Goal: Information Seeking & Learning: Learn about a topic

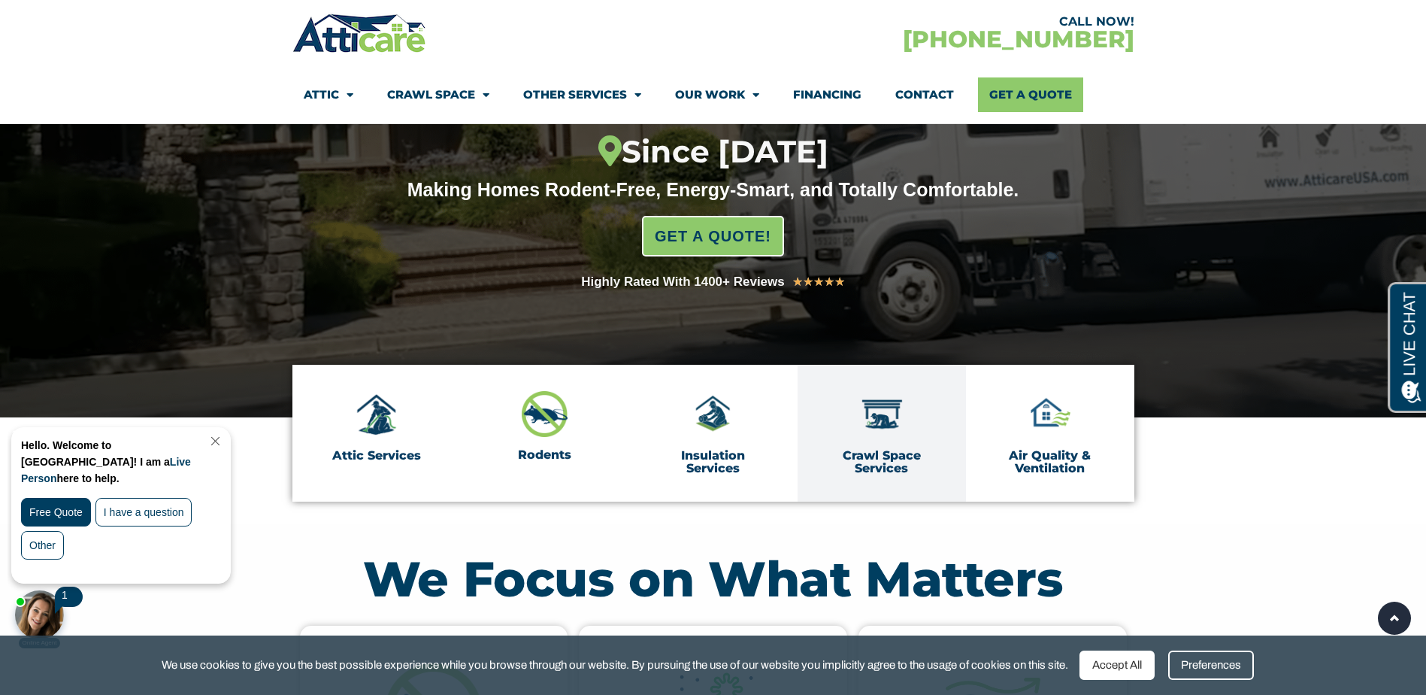
click at [900, 424] on img at bounding box center [882, 414] width 47 height 47
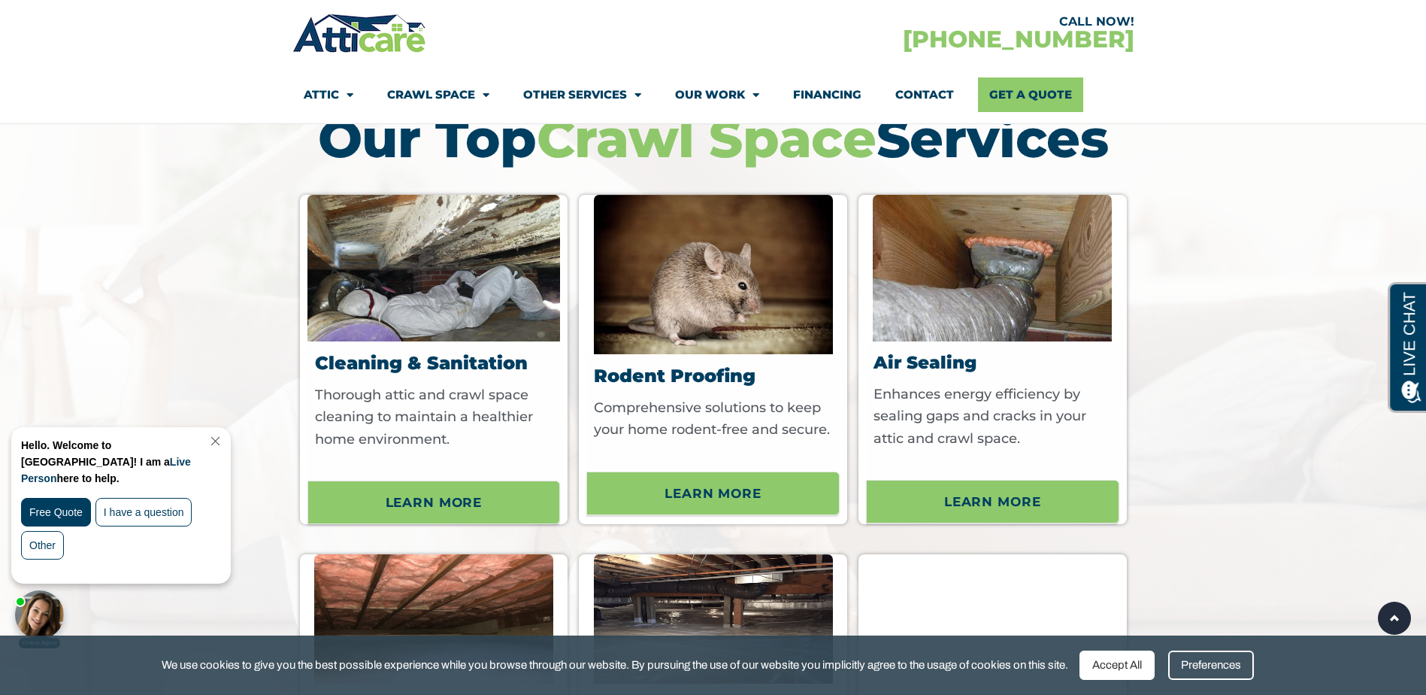
scroll to position [4210, 0]
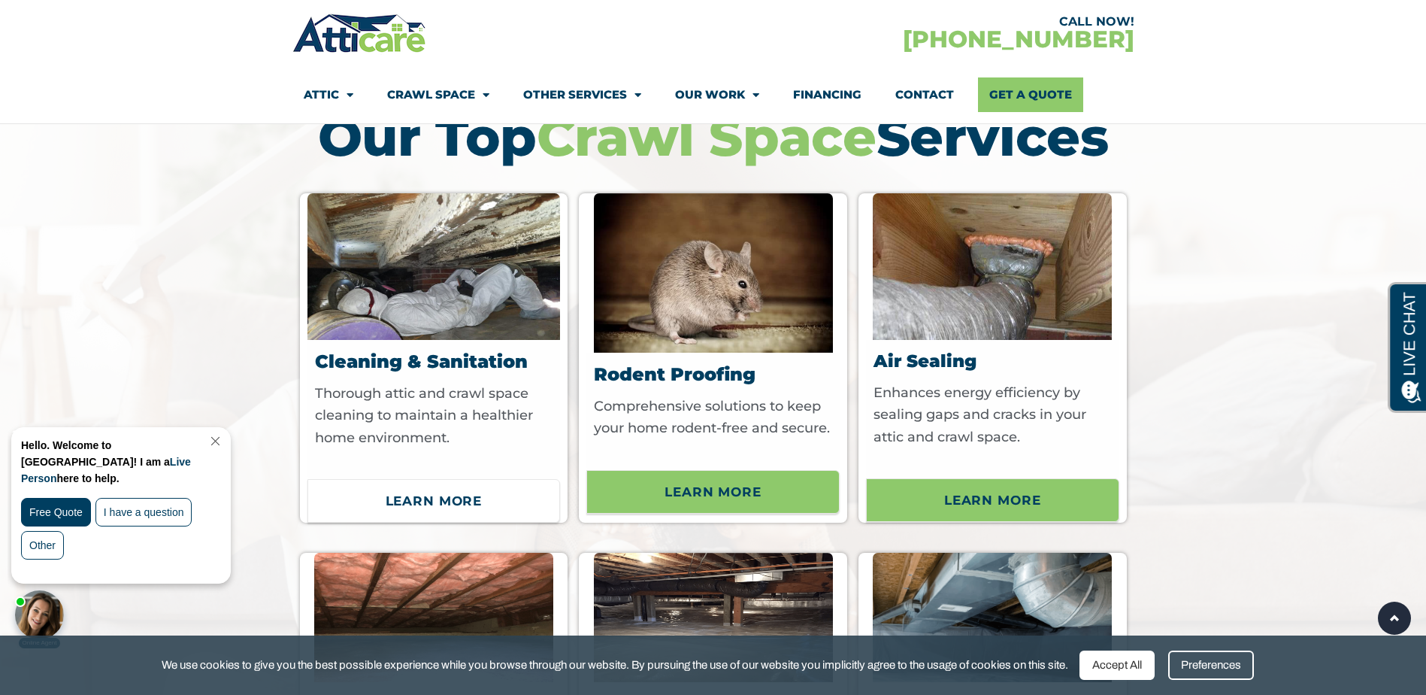
click at [460, 514] on span "Learn More" at bounding box center [434, 501] width 97 height 26
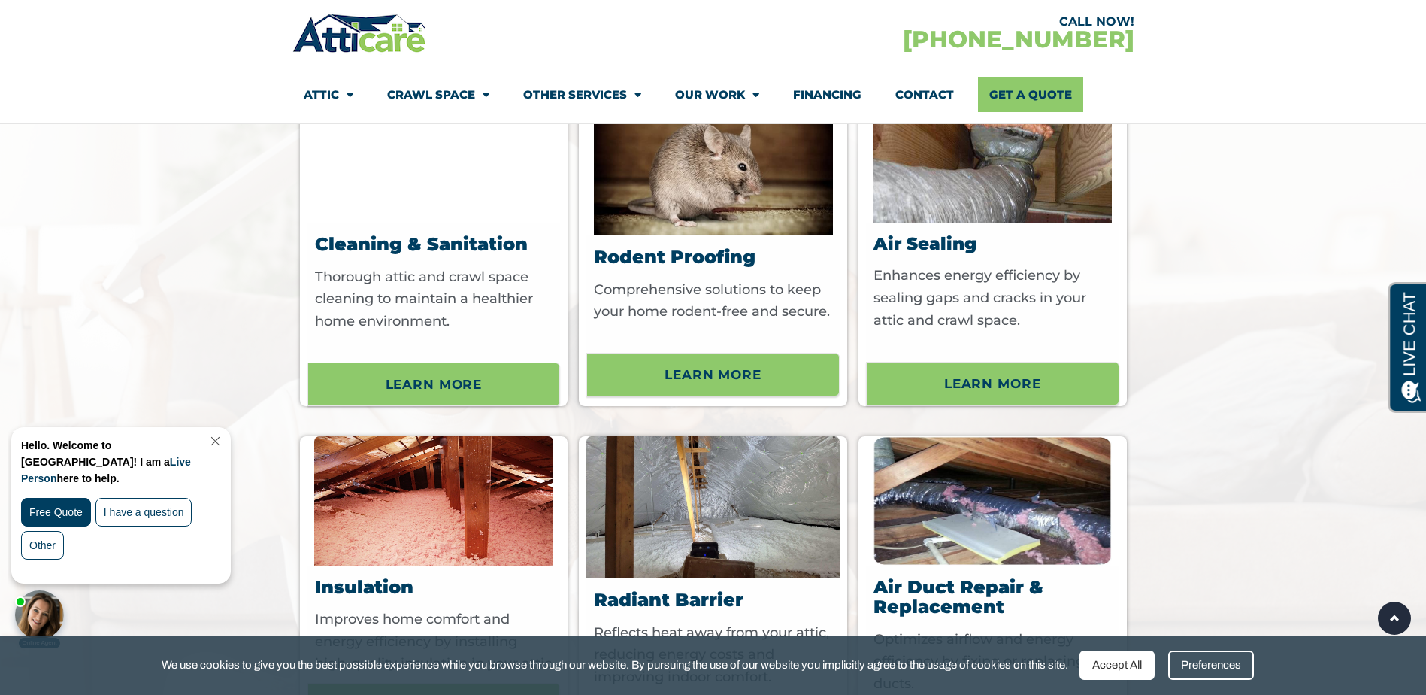
scroll to position [4812, 0]
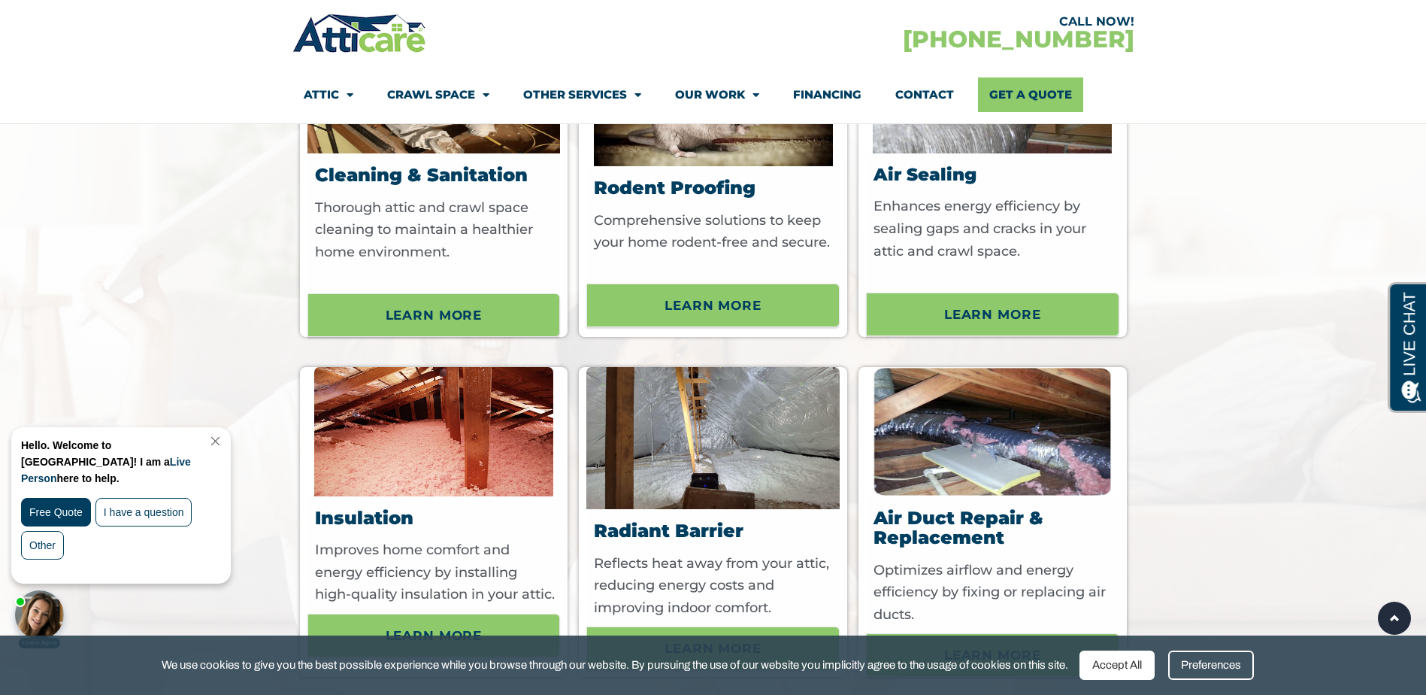
click at [753, 504] on img at bounding box center [712, 438] width 253 height 143
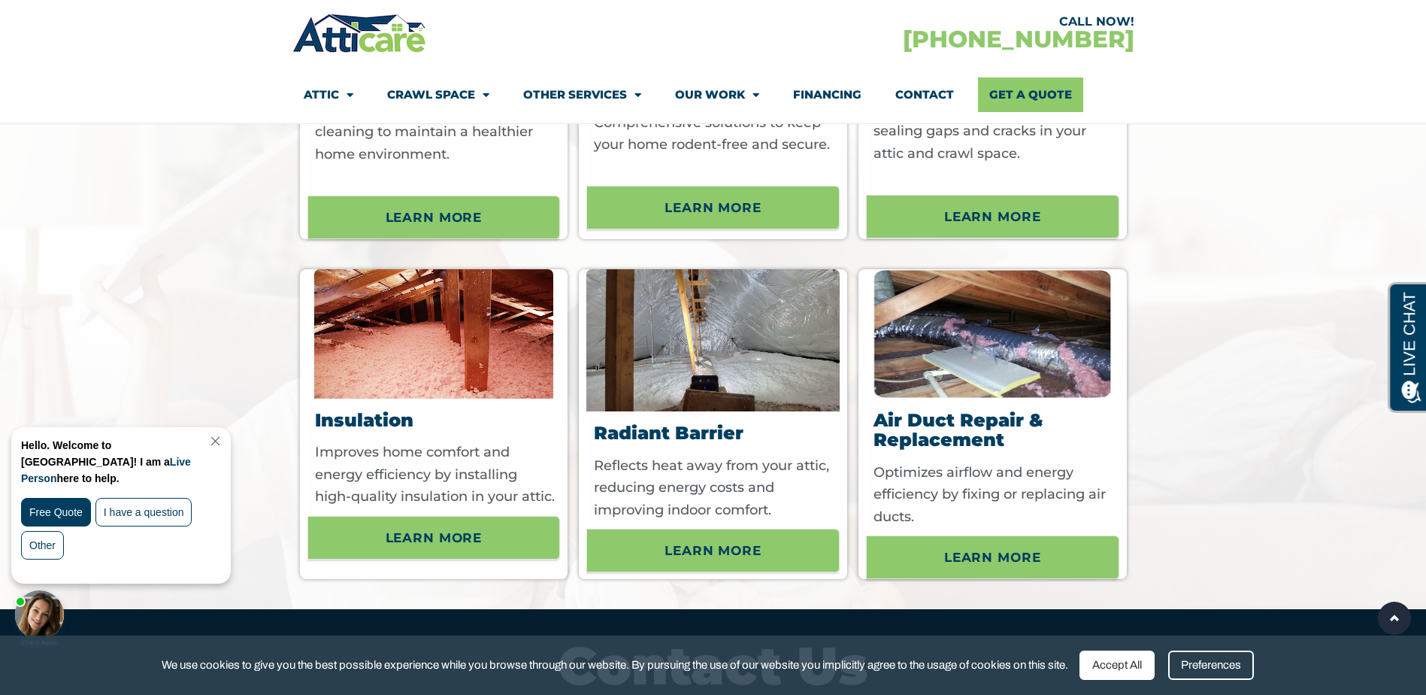
scroll to position [5038, 0]
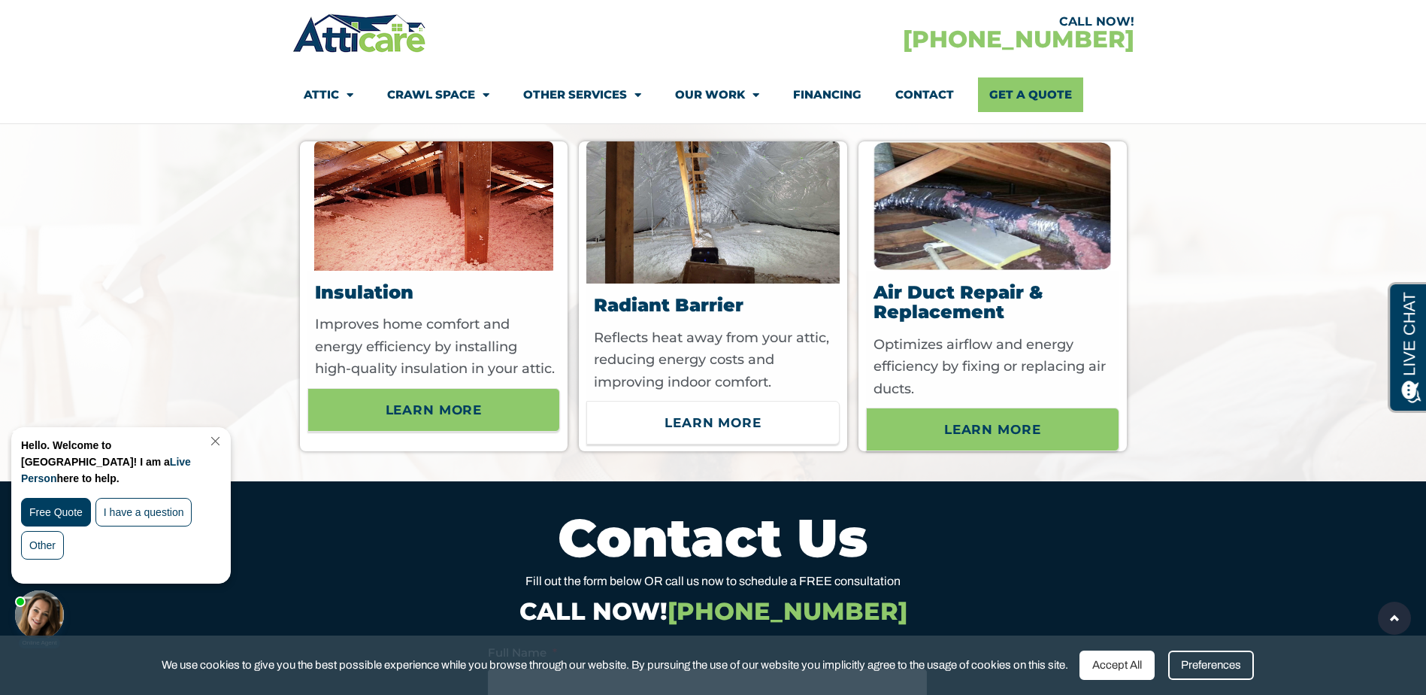
click at [734, 435] on span "Learn More" at bounding box center [713, 423] width 97 height 26
